Goal: Check status: Check status

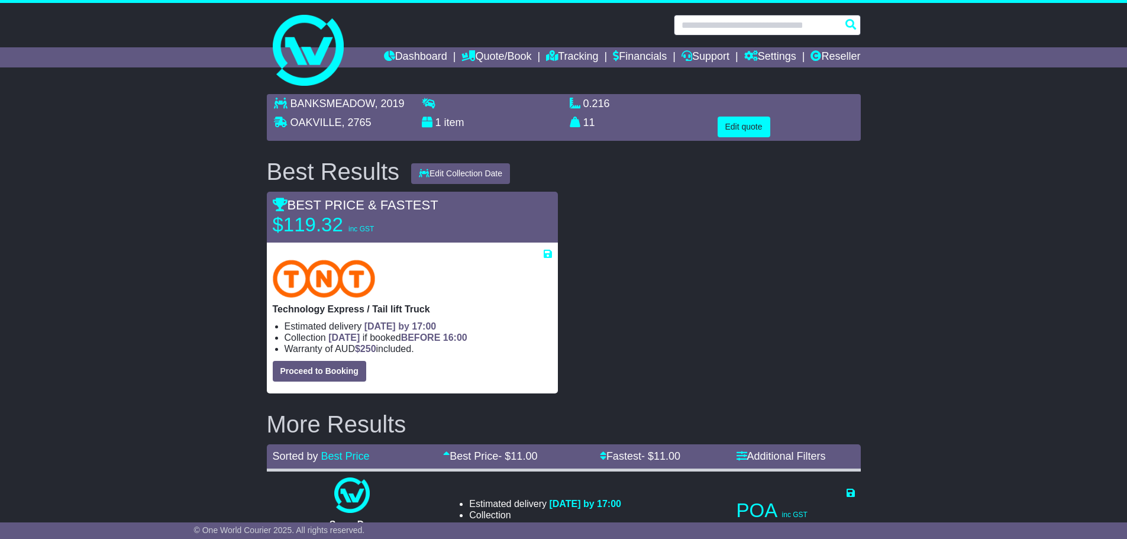
click at [717, 22] on input "text" at bounding box center [767, 25] width 187 height 21
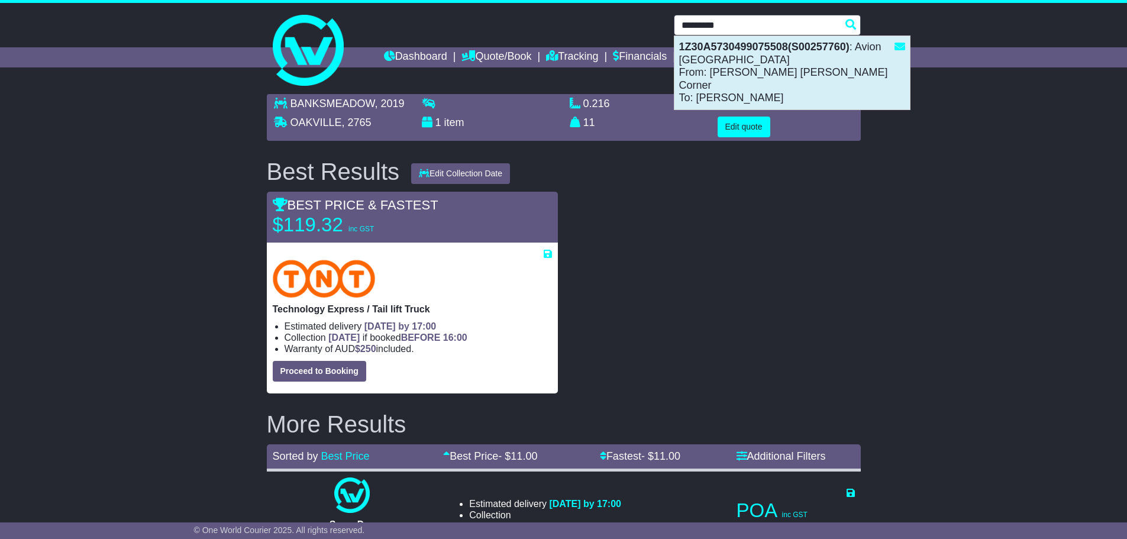
click at [723, 74] on div "1Z30A5730499075508(S00257760) : Avion Australia From: [PERSON_NAME] [PERSON_NAM…" at bounding box center [793, 72] width 236 height 73
type input "**********"
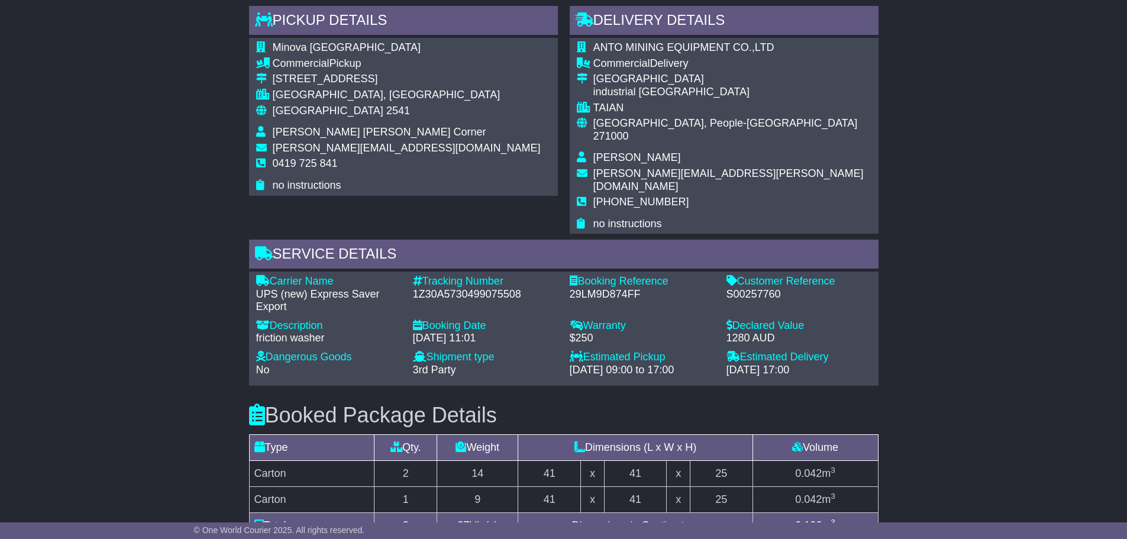
scroll to position [706, 0]
drag, startPoint x: 522, startPoint y: 268, endPoint x: 415, endPoint y: 265, distance: 106.6
click at [415, 289] on div "1Z30A5730499075508" at bounding box center [485, 295] width 145 height 13
copy div "1Z30A5730499075508"
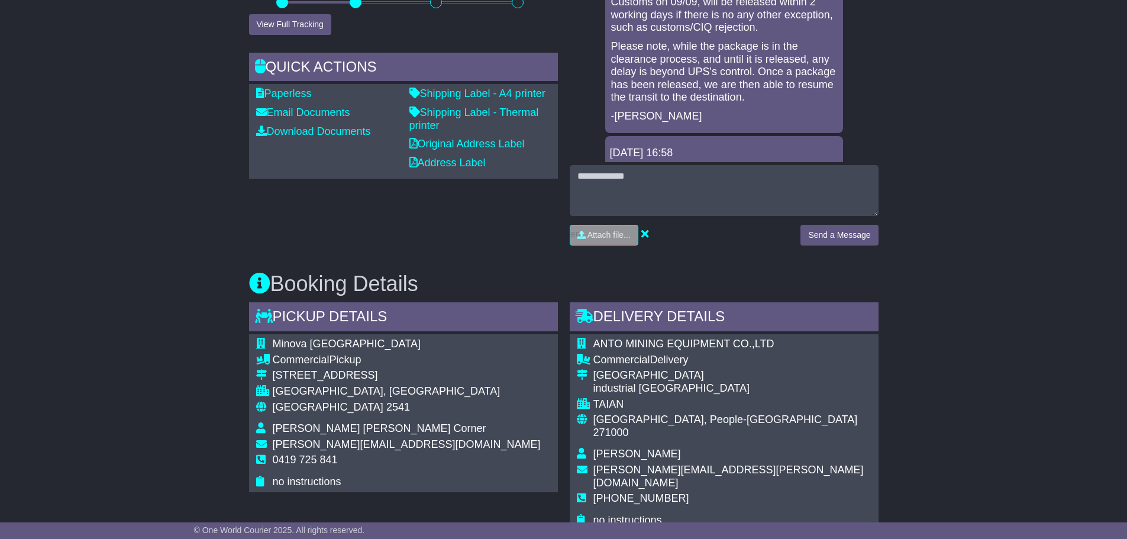
scroll to position [0, 0]
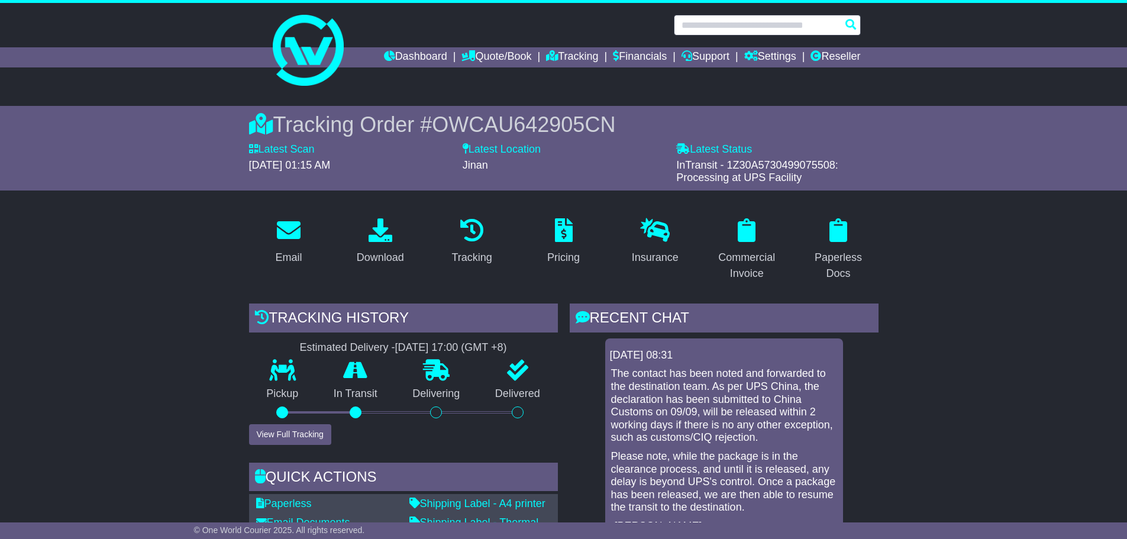
click at [712, 29] on input "text" at bounding box center [767, 25] width 187 height 21
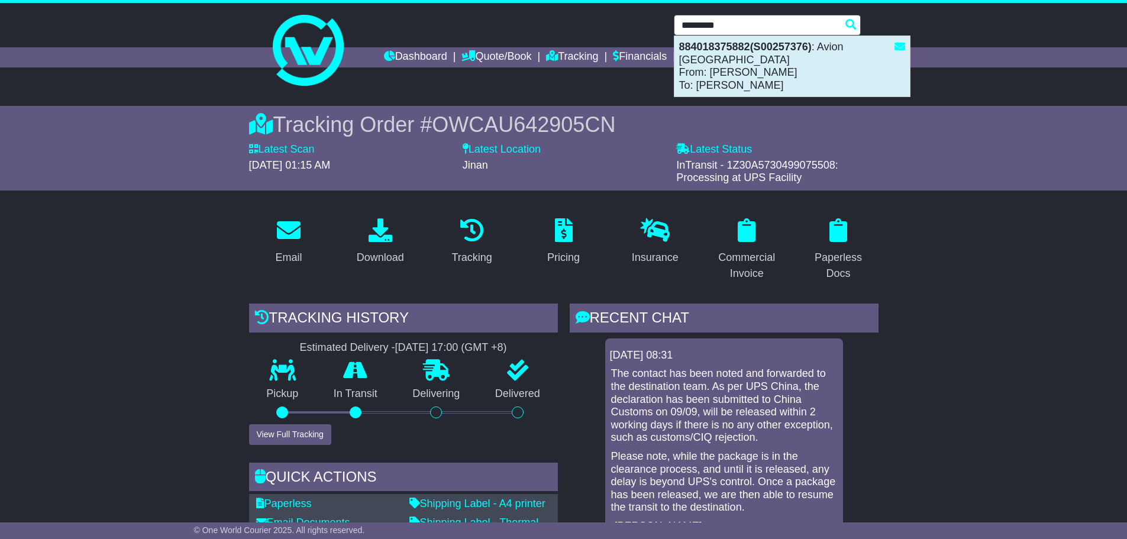
click at [715, 57] on div "884018375882(S00257376) : Avion Australia From: BELINDA DEHN To: xue bing" at bounding box center [793, 66] width 236 height 60
type input "**********"
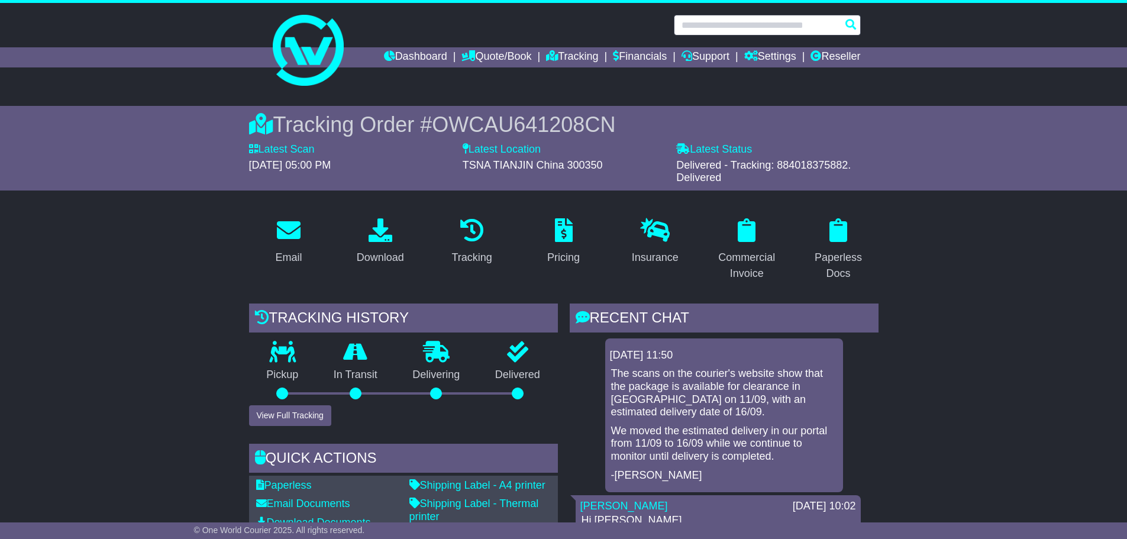
click at [695, 27] on input "text" at bounding box center [767, 25] width 187 height 21
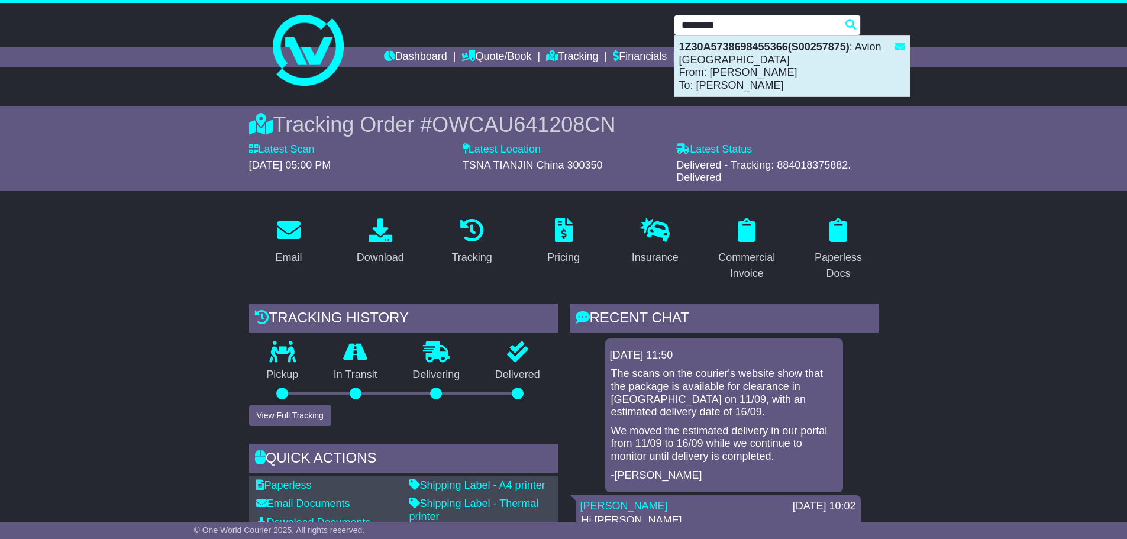
click at [715, 66] on div "1Z30A5738698455366(S00257875) : Avion Australia From: lily lily To: liz Myers" at bounding box center [793, 66] width 236 height 60
type input "**********"
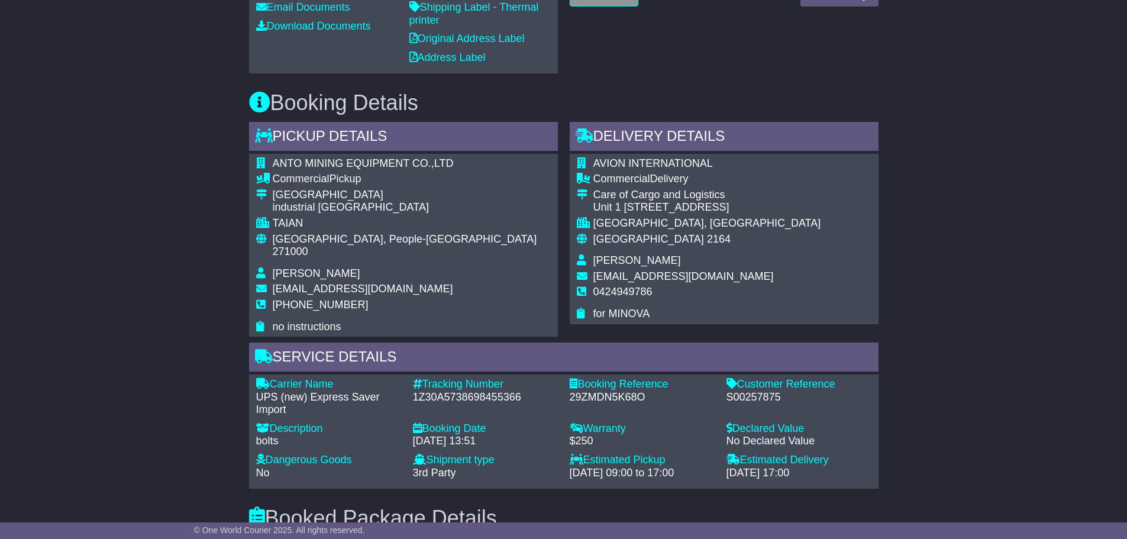
scroll to position [651, 0]
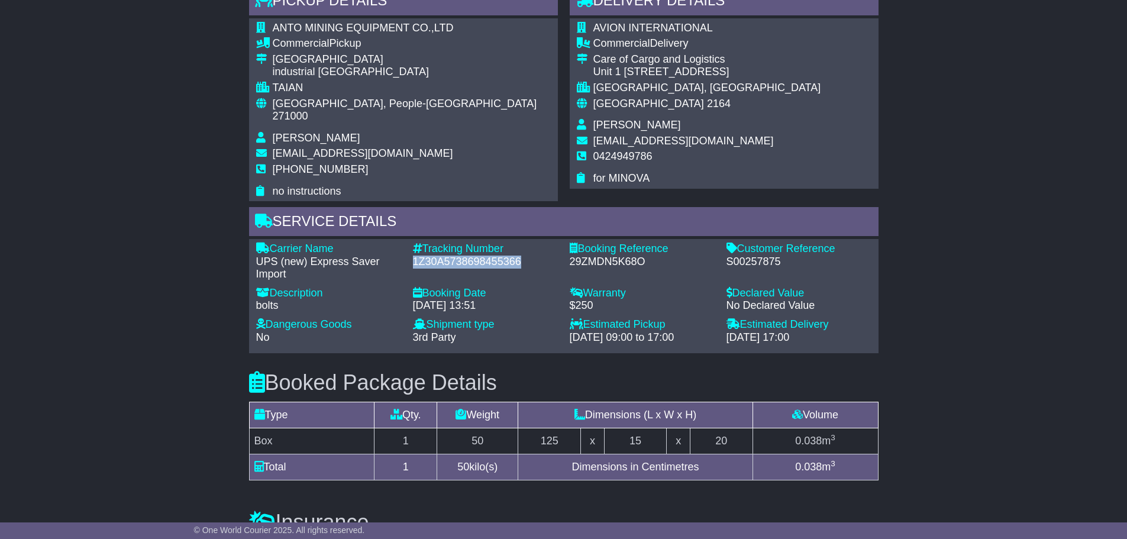
drag, startPoint x: 521, startPoint y: 249, endPoint x: 413, endPoint y: 251, distance: 108.9
click at [413, 256] on div "1Z30A5738698455366" at bounding box center [485, 262] width 145 height 13
copy div "1Z30A5738698455366"
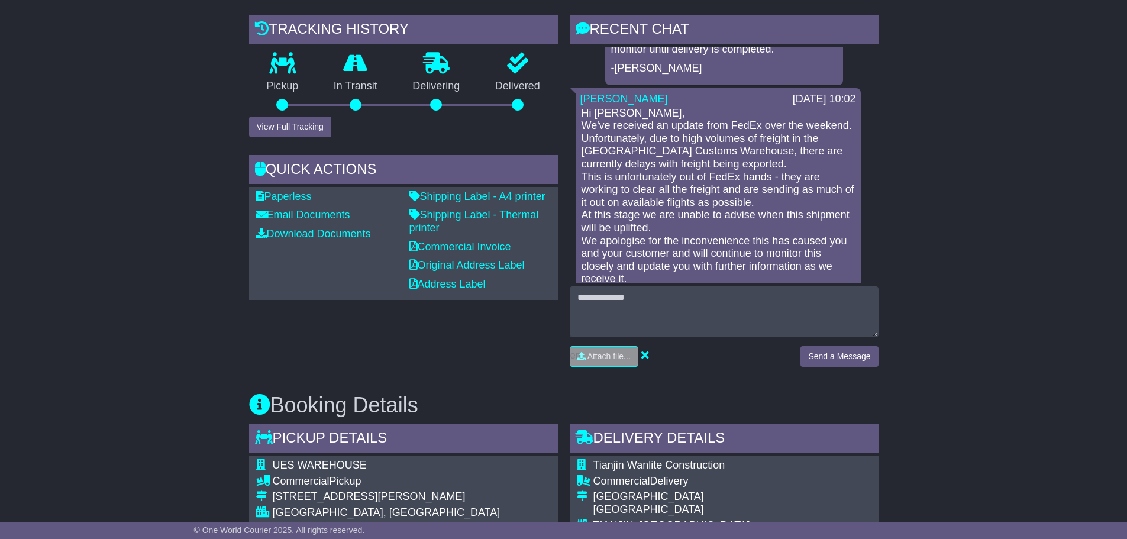
scroll to position [118, 0]
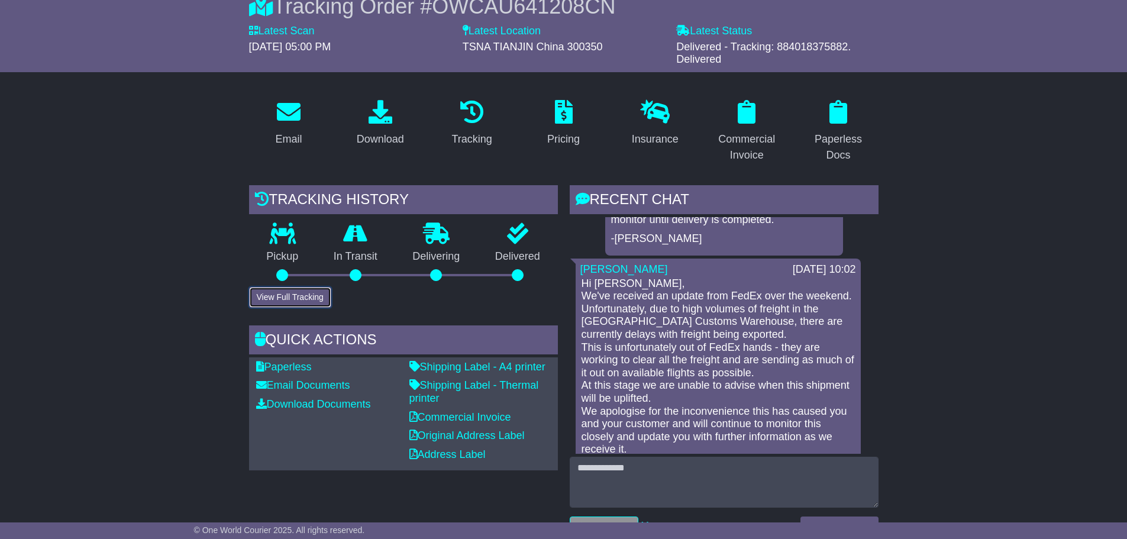
click at [289, 298] on button "View Full Tracking" at bounding box center [290, 297] width 82 height 21
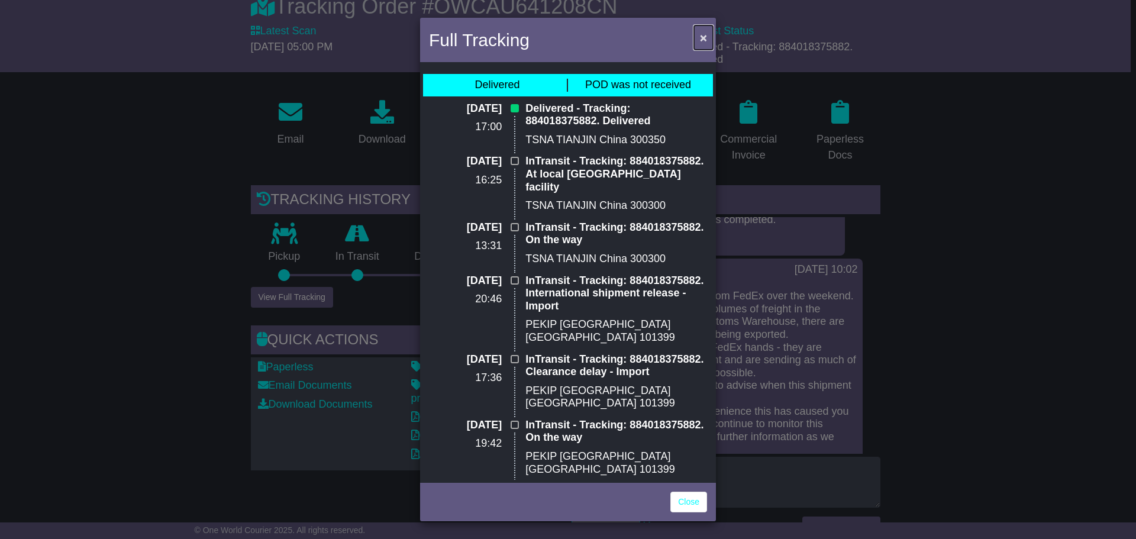
click at [705, 37] on span "×" at bounding box center [703, 38] width 7 height 14
